Goal: Information Seeking & Learning: Check status

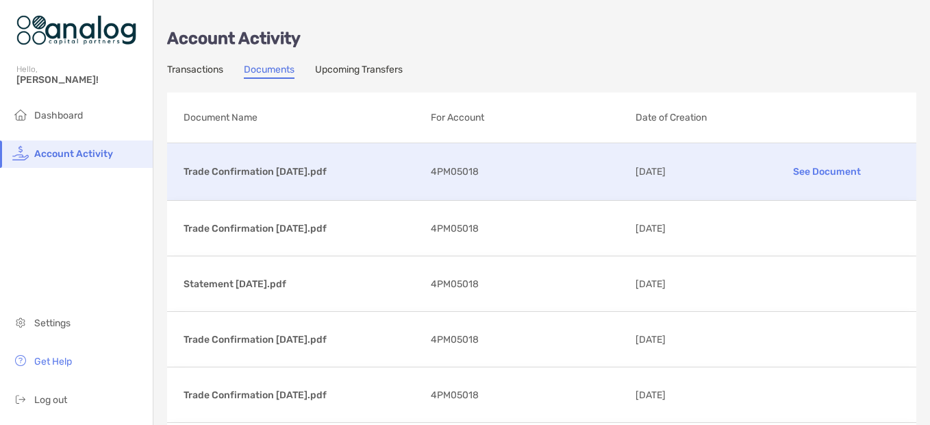
click at [323, 173] on p "Trade Confirmation [DATE].pdf" at bounding box center [302, 171] width 236 height 17
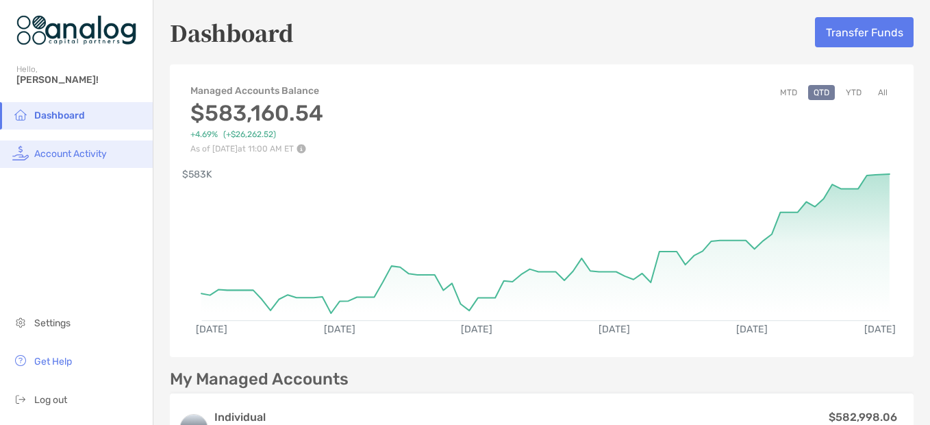
click at [37, 150] on span "Account Activity" at bounding box center [70, 154] width 73 height 12
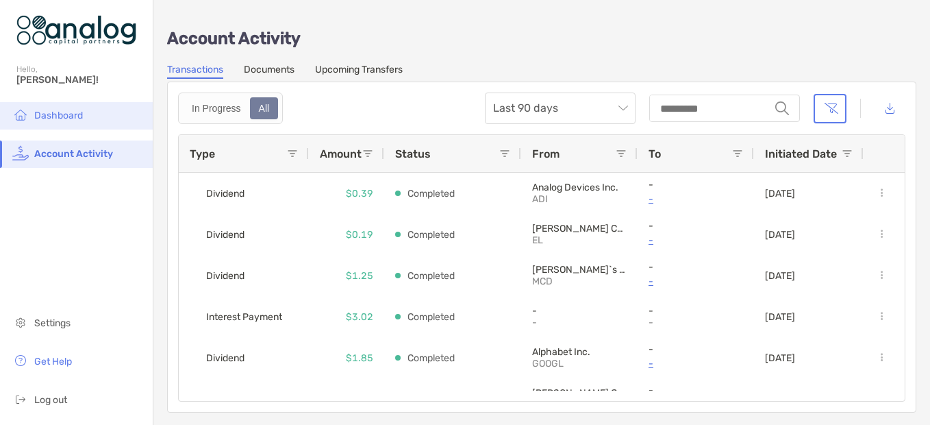
click at [82, 112] on span "Dashboard" at bounding box center [58, 116] width 49 height 12
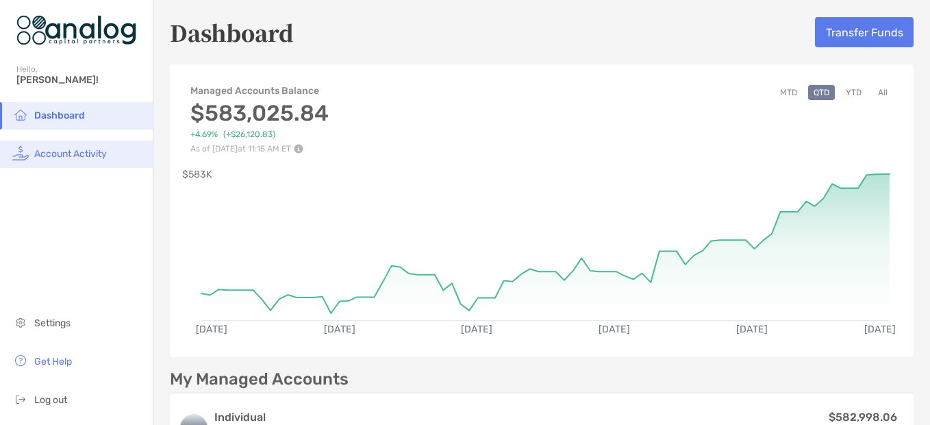
click at [85, 148] on span "Account Activity" at bounding box center [70, 154] width 73 height 12
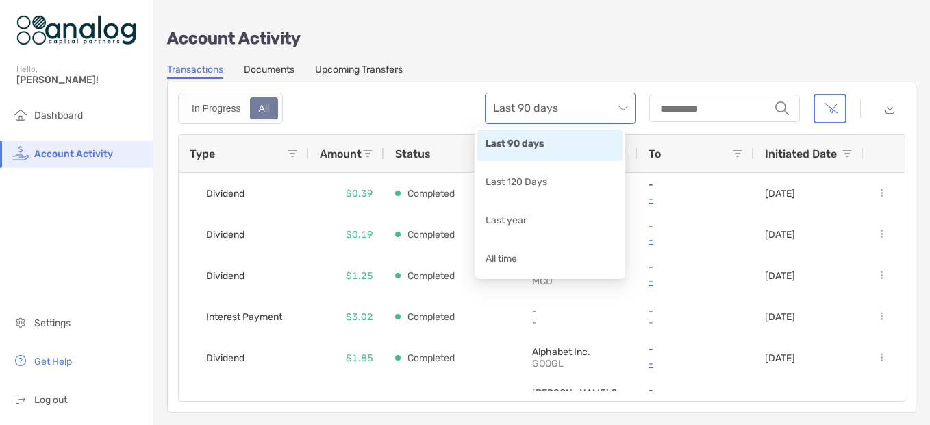
click at [610, 104] on span "Last 90 days" at bounding box center [560, 108] width 134 height 30
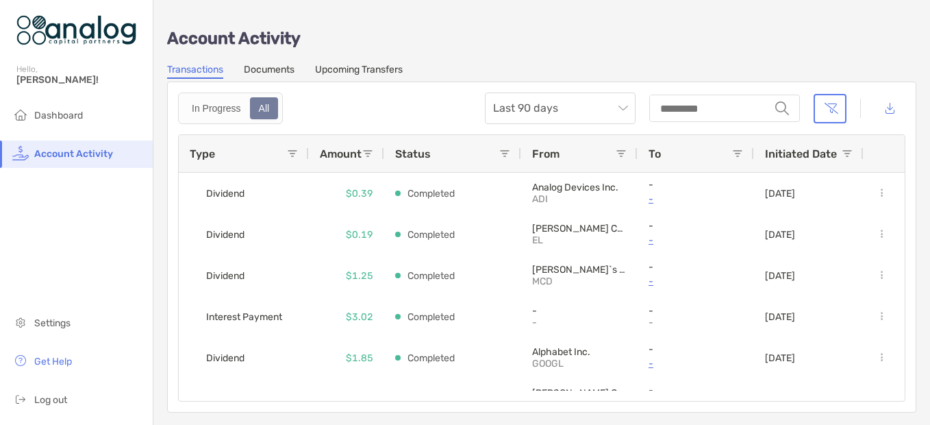
click at [446, 108] on div "In Progress All Last 90 days string" at bounding box center [541, 108] width 727 height 32
click at [271, 110] on div "All" at bounding box center [264, 108] width 26 height 19
click at [225, 102] on div "In Progress" at bounding box center [216, 108] width 64 height 19
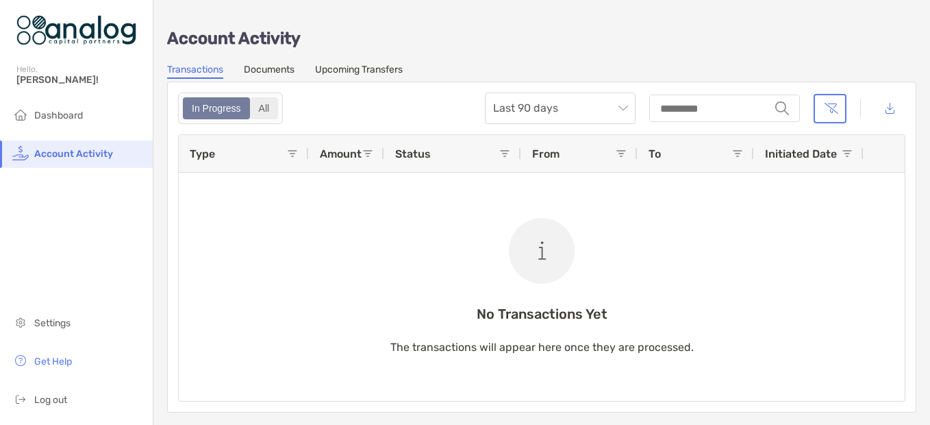
click at [264, 110] on div "All" at bounding box center [264, 108] width 26 height 19
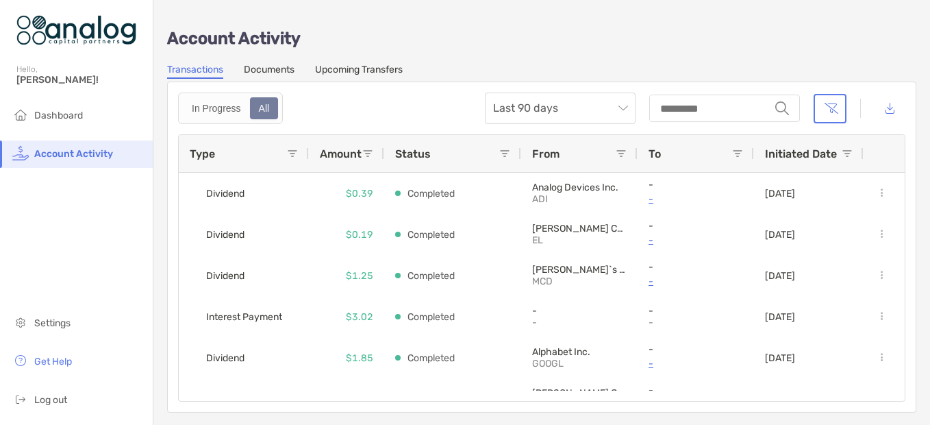
click at [281, 69] on link "Documents" at bounding box center [269, 71] width 51 height 15
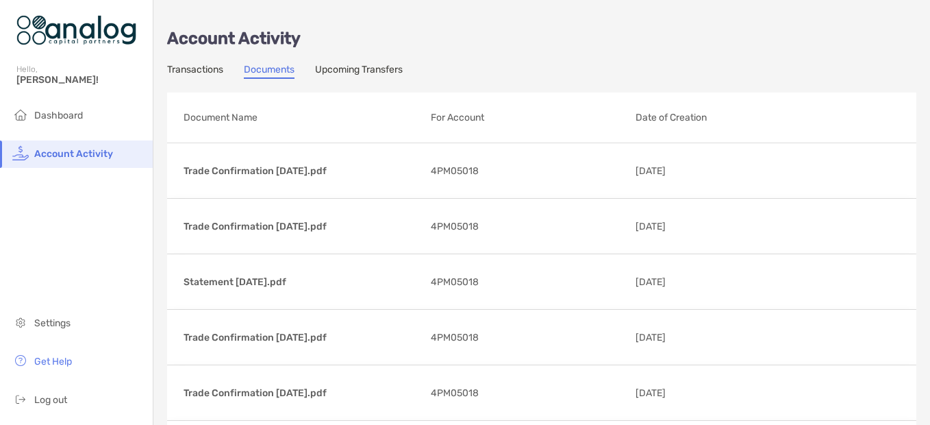
click at [198, 68] on link "Transactions" at bounding box center [195, 71] width 56 height 15
